Goal: Obtain resource: Download file/media

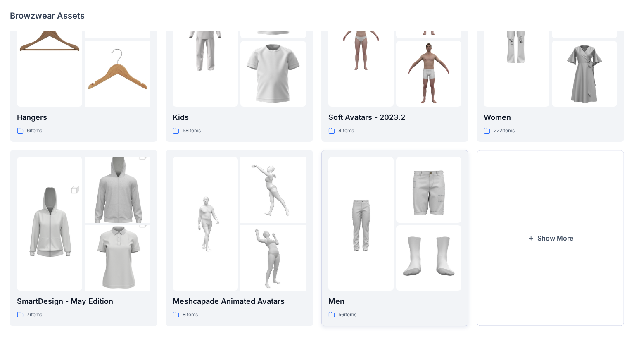
scroll to position [78, 0]
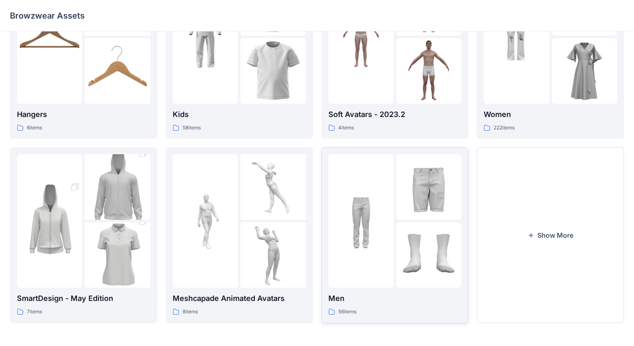
click at [432, 183] on img at bounding box center [428, 186] width 65 height 65
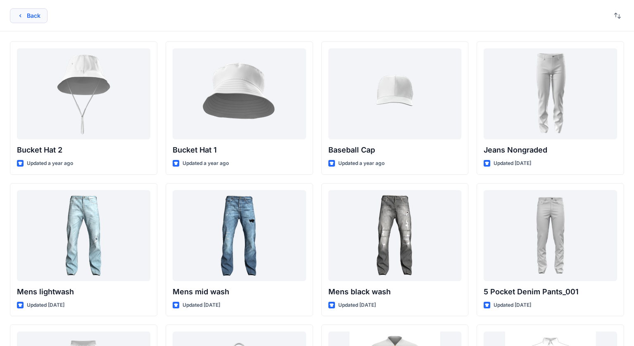
click at [26, 21] on button "Back" at bounding box center [29, 15] width 38 height 15
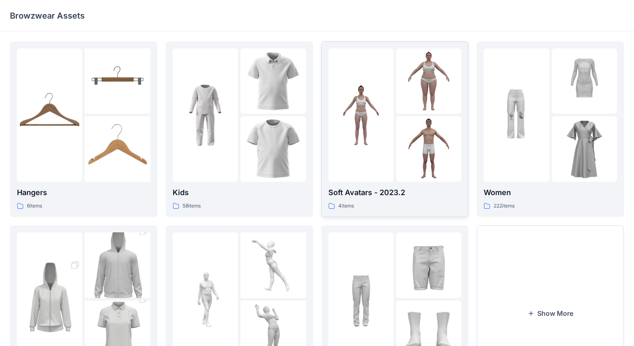
click at [434, 201] on div "Soft Avatars - 2023.2 4 items" at bounding box center [394, 199] width 133 height 24
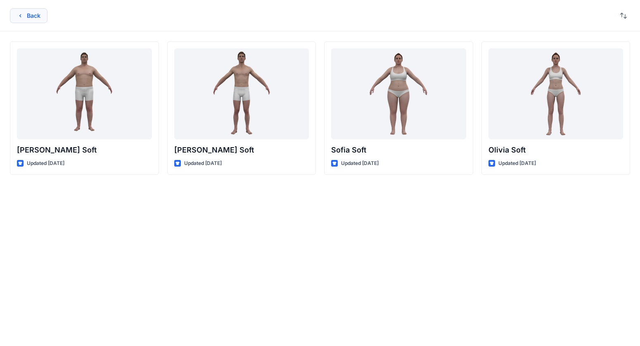
click at [33, 16] on button "Back" at bounding box center [29, 15] width 38 height 15
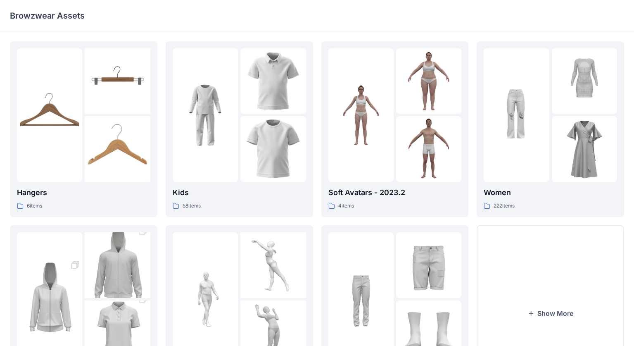
click at [53, 18] on p "Browzwear Assets" at bounding box center [47, 16] width 75 height 12
click at [419, 202] on div "4 items" at bounding box center [394, 206] width 133 height 9
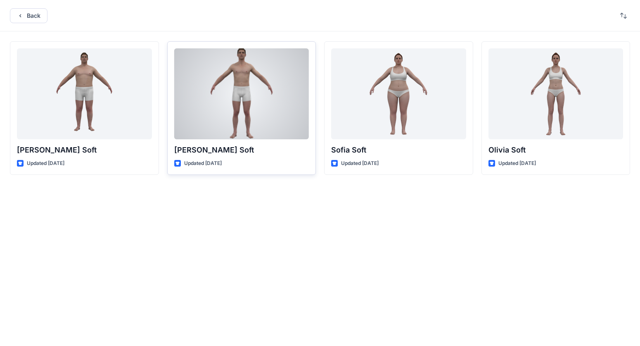
click at [283, 133] on div at bounding box center [241, 93] width 135 height 91
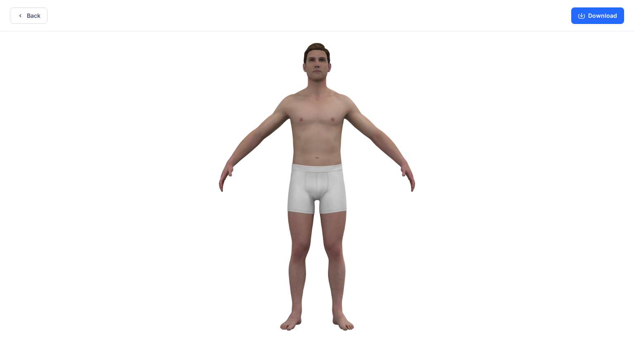
scroll to position [2, 0]
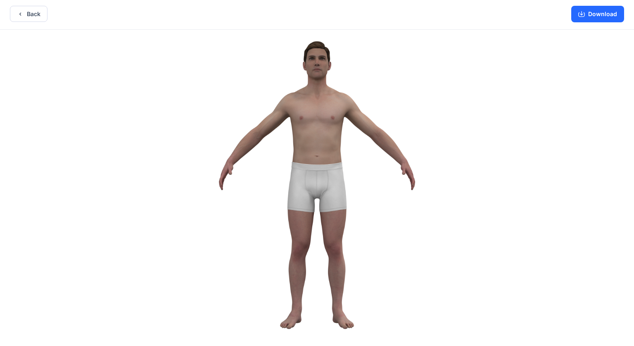
drag, startPoint x: 316, startPoint y: 336, endPoint x: 334, endPoint y: 334, distance: 18.3
click at [26, 18] on button "Back" at bounding box center [29, 14] width 38 height 16
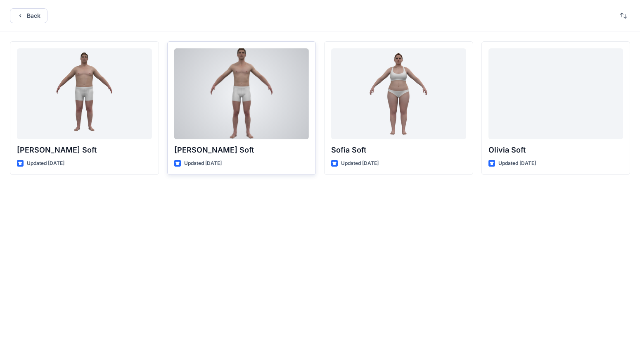
click at [264, 165] on div "Updated [DATE]" at bounding box center [241, 163] width 135 height 9
click at [206, 164] on p "Updated [DATE]" at bounding box center [203, 163] width 38 height 9
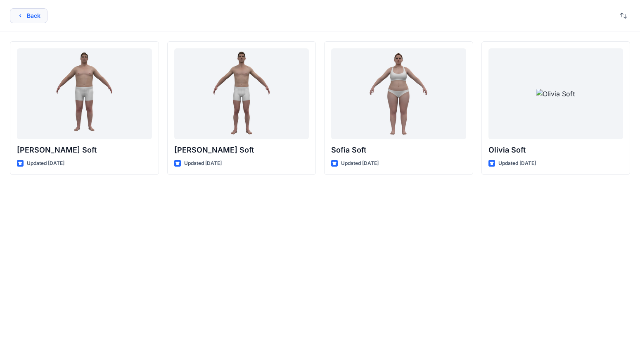
click at [36, 21] on button "Back" at bounding box center [29, 15] width 38 height 15
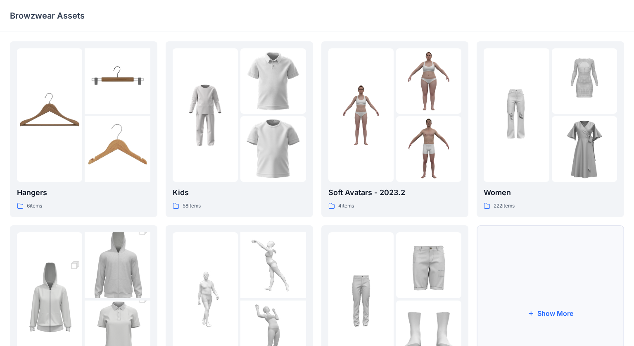
click at [551, 310] on button "Show More" at bounding box center [550, 312] width 147 height 175
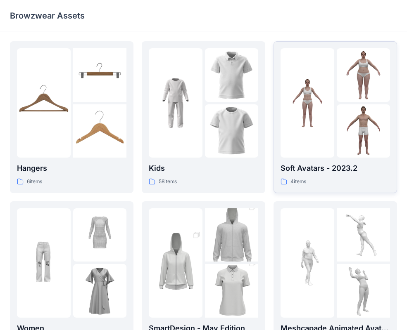
click at [326, 174] on p "Soft Avatars - 2023.2" at bounding box center [334, 169] width 109 height 12
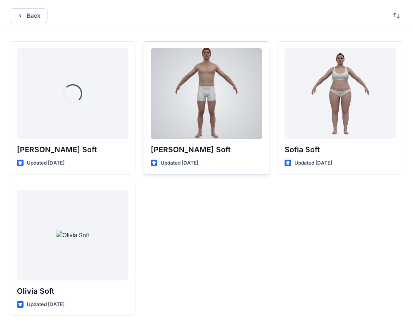
click at [228, 158] on div "[PERSON_NAME] Soft Updated [DATE]" at bounding box center [207, 107] width 126 height 133
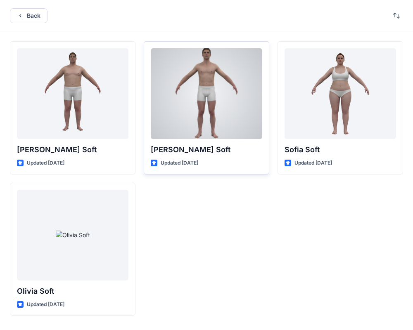
click at [221, 154] on p "[PERSON_NAME] Soft" at bounding box center [206, 150] width 111 height 12
click at [228, 48] on div at bounding box center [206, 93] width 111 height 91
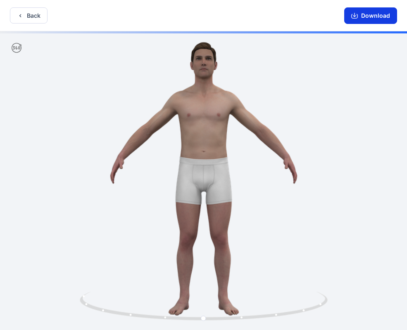
click at [374, 15] on button "Download" at bounding box center [370, 15] width 53 height 17
click at [380, 16] on button "Download" at bounding box center [370, 15] width 53 height 17
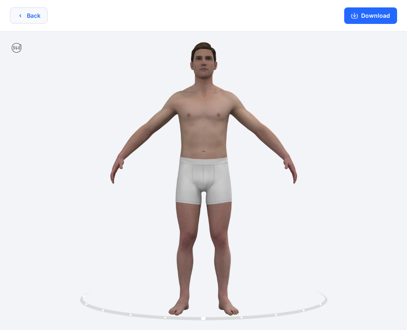
click at [33, 14] on button "Back" at bounding box center [29, 15] width 38 height 16
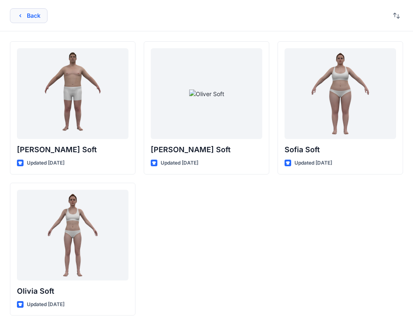
click at [15, 16] on button "Back" at bounding box center [29, 15] width 38 height 15
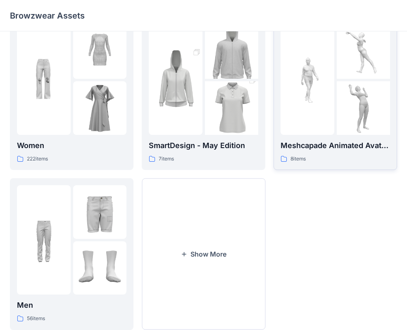
scroll to position [206, 0]
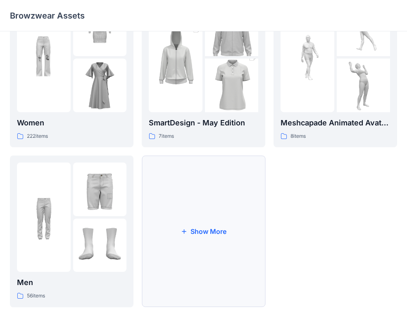
click at [194, 232] on button "Show More" at bounding box center [203, 232] width 123 height 152
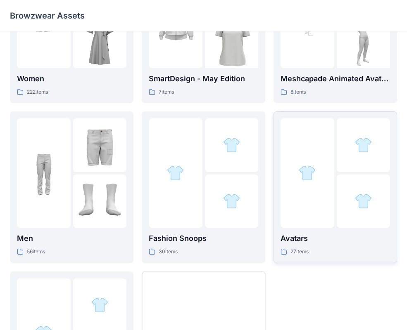
scroll to position [252, 0]
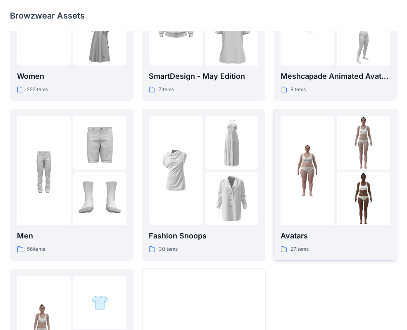
click at [349, 244] on div "Avatars 27 items" at bounding box center [334, 242] width 109 height 24
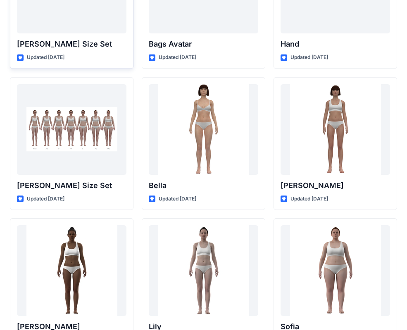
scroll to position [863, 0]
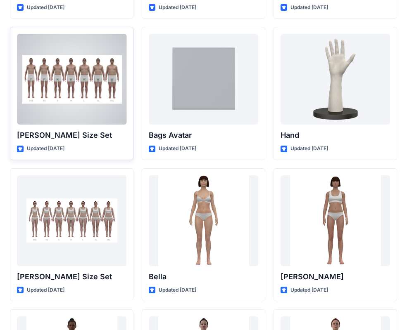
click at [110, 143] on div "[PERSON_NAME] Size Set Updated [DATE]" at bounding box center [71, 93] width 123 height 133
click at [99, 109] on div at bounding box center [71, 79] width 109 height 91
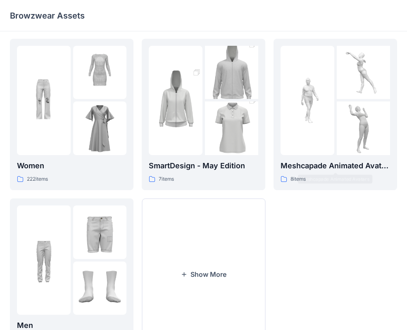
scroll to position [206, 0]
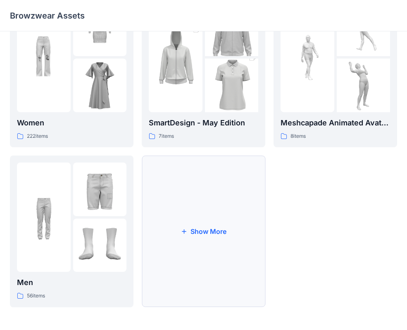
click at [191, 228] on button "Show More" at bounding box center [203, 232] width 123 height 152
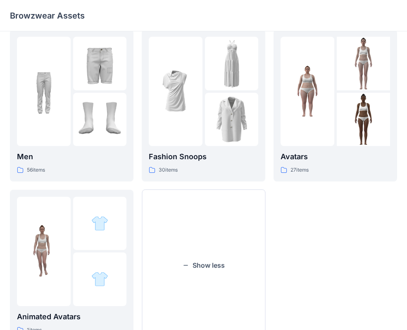
scroll to position [366, 0]
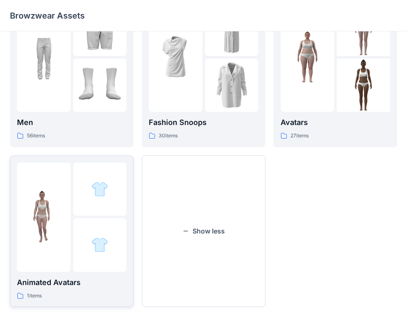
click at [97, 296] on div "1 items" at bounding box center [71, 296] width 109 height 9
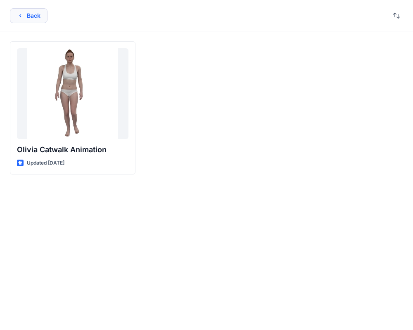
click at [28, 17] on button "Back" at bounding box center [29, 15] width 38 height 15
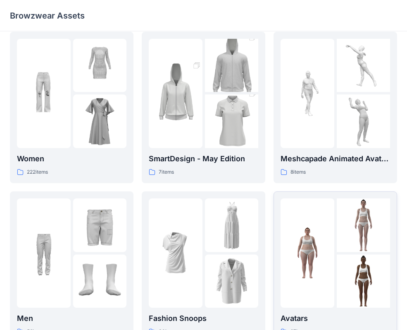
scroll to position [173, 0]
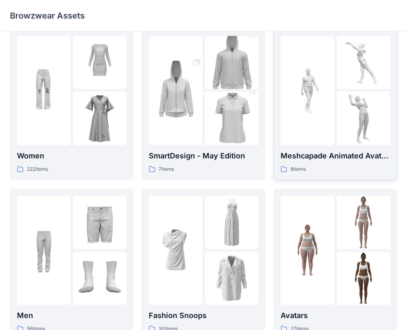
click at [358, 169] on div "8 items" at bounding box center [334, 169] width 109 height 9
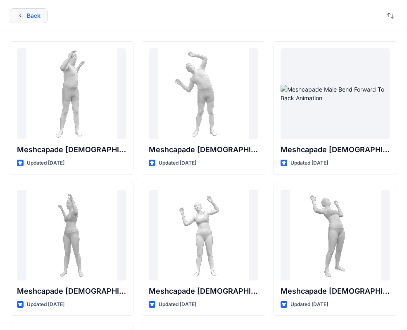
click at [24, 11] on button "Back" at bounding box center [29, 15] width 38 height 15
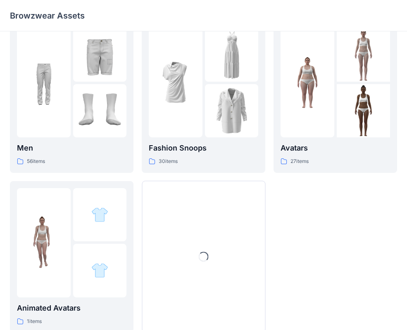
scroll to position [366, 0]
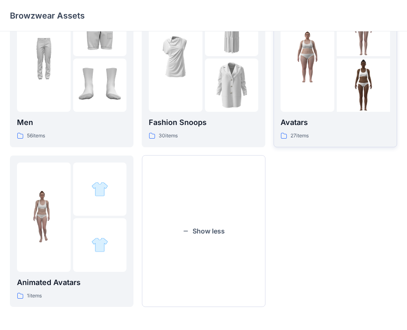
click at [358, 137] on div "27 items" at bounding box center [334, 136] width 109 height 9
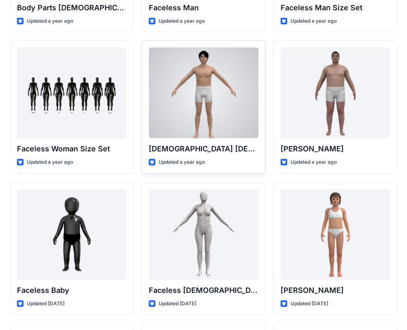
scroll to position [287, 0]
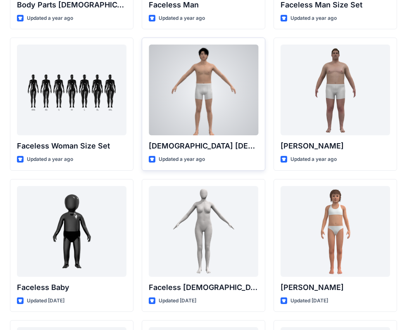
click at [232, 157] on div "Updated a year ago" at bounding box center [203, 159] width 109 height 9
click at [224, 137] on div "Male Asian Updated a year ago" at bounding box center [203, 104] width 123 height 133
click at [179, 145] on p "[DEMOGRAPHIC_DATA] [DEMOGRAPHIC_DATA]" at bounding box center [203, 146] width 109 height 12
click at [234, 138] on div "Male Asian Updated a year ago" at bounding box center [203, 104] width 123 height 133
click at [239, 131] on div at bounding box center [203, 90] width 109 height 91
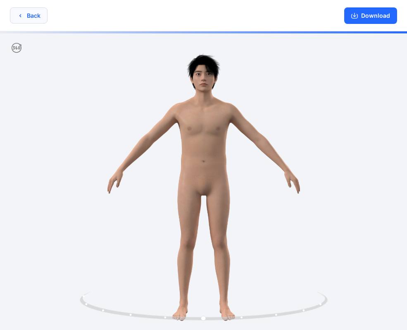
click at [29, 14] on button "Back" at bounding box center [29, 15] width 38 height 16
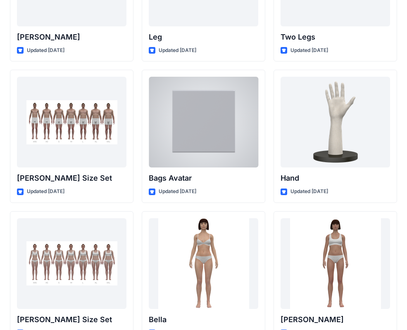
scroll to position [821, 0]
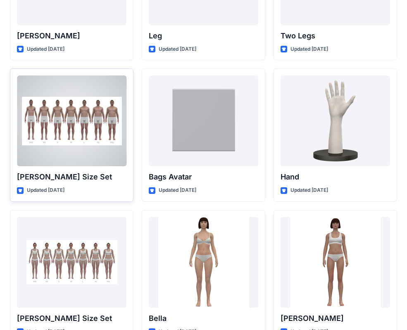
click at [90, 138] on div at bounding box center [71, 121] width 109 height 91
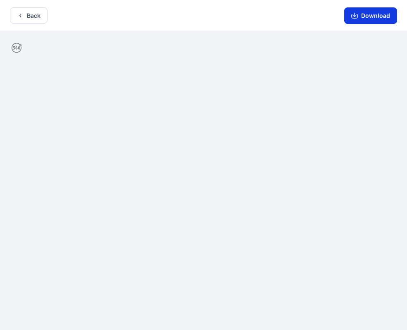
click at [378, 17] on button "Download" at bounding box center [370, 15] width 53 height 17
